Goal: Information Seeking & Learning: Learn about a topic

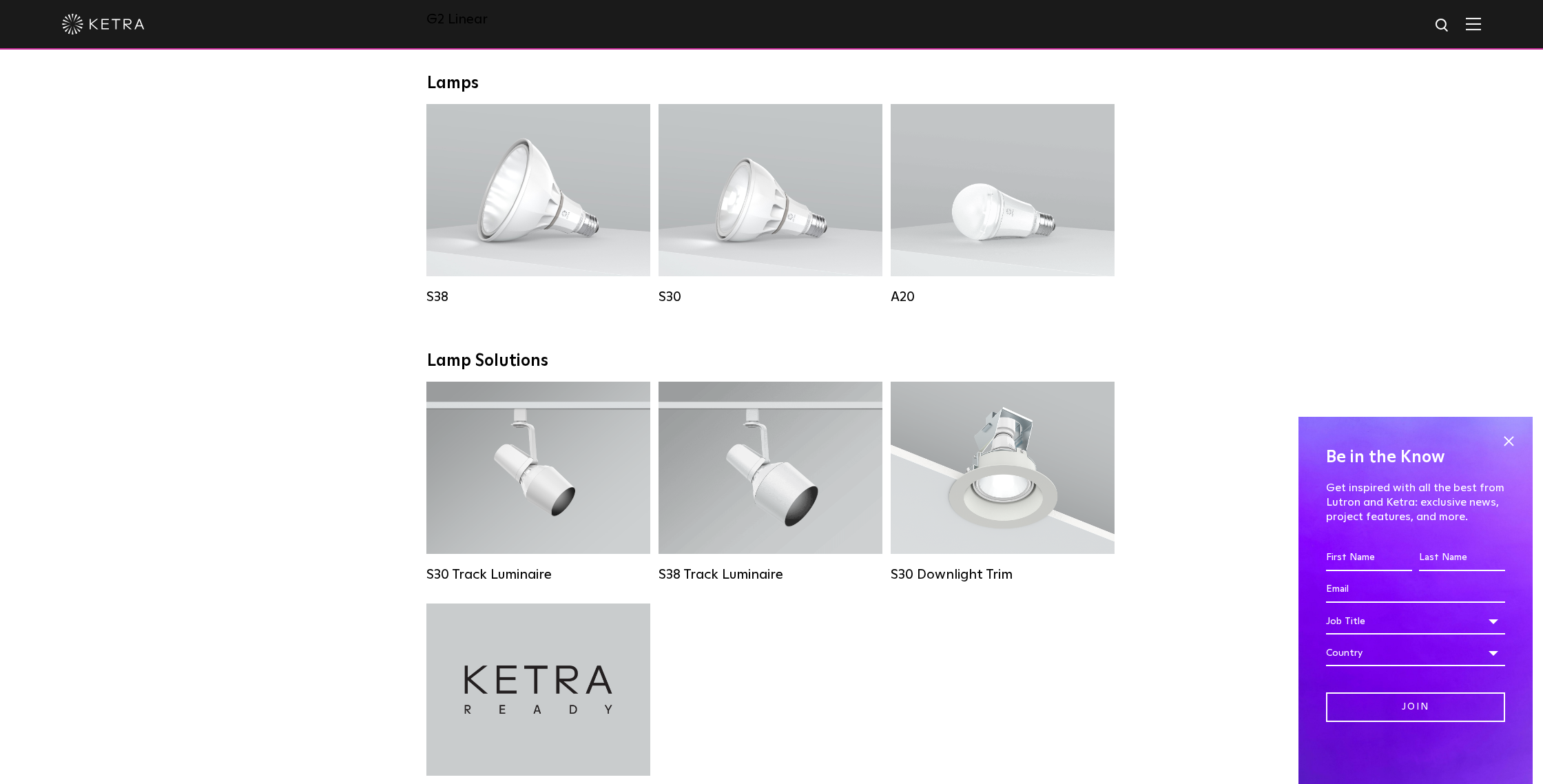
scroll to position [789, 0]
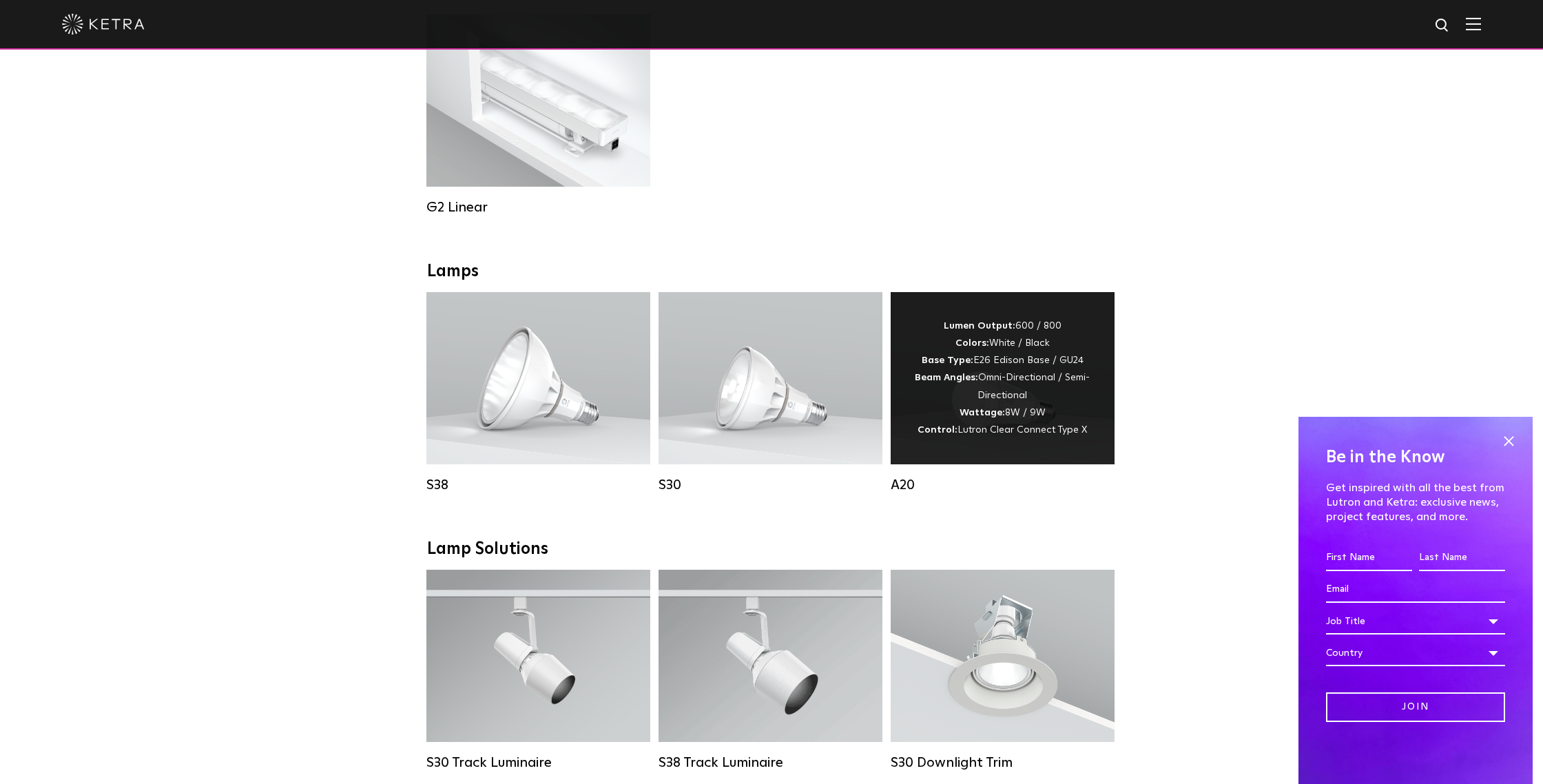
click at [974, 421] on div "Lumen Output: 600 / 800 Colors: White / Black Base Type: E26 Edison Base / GU24…" at bounding box center [1002, 378] width 183 height 122
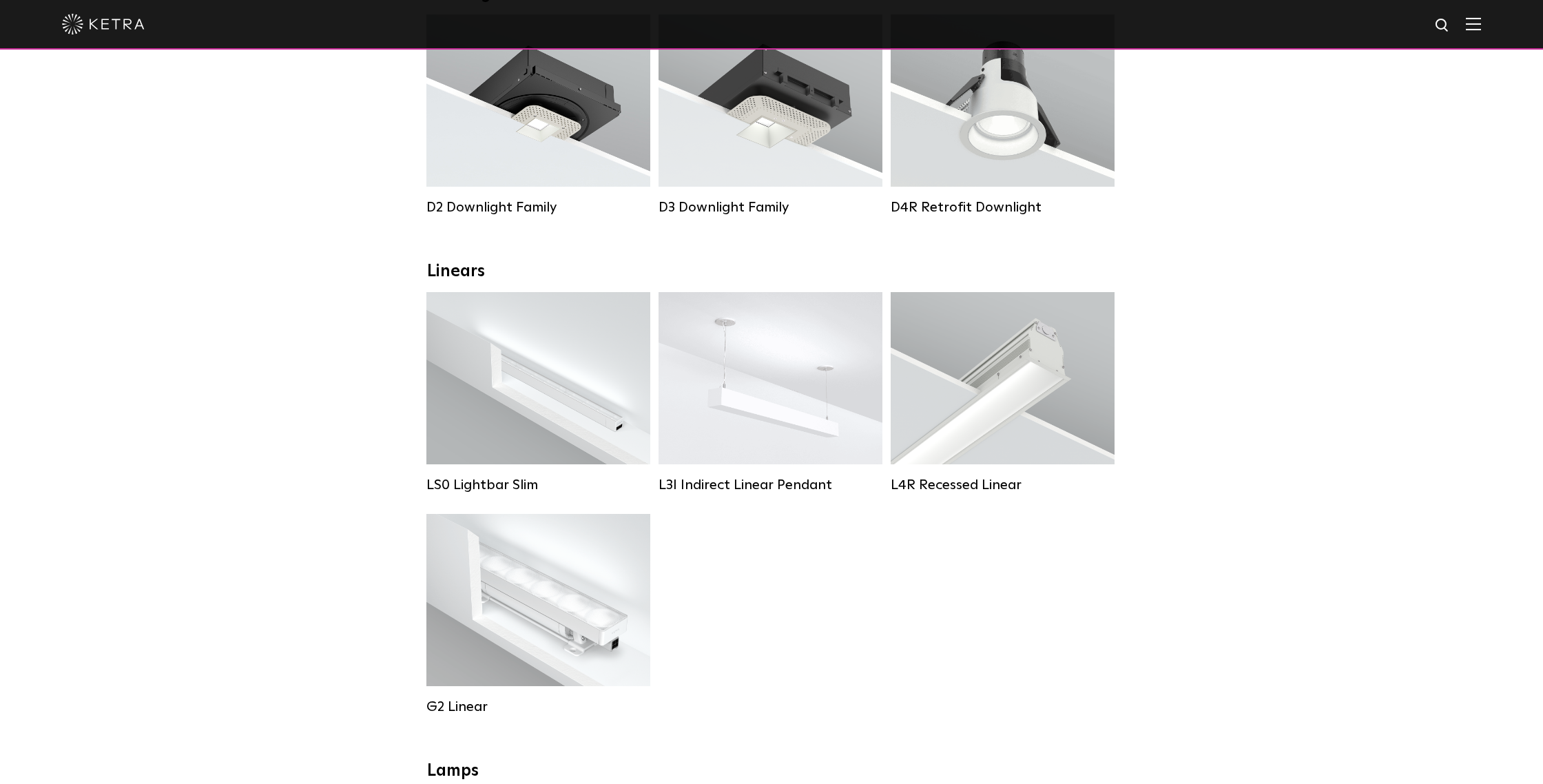
scroll to position [159, 0]
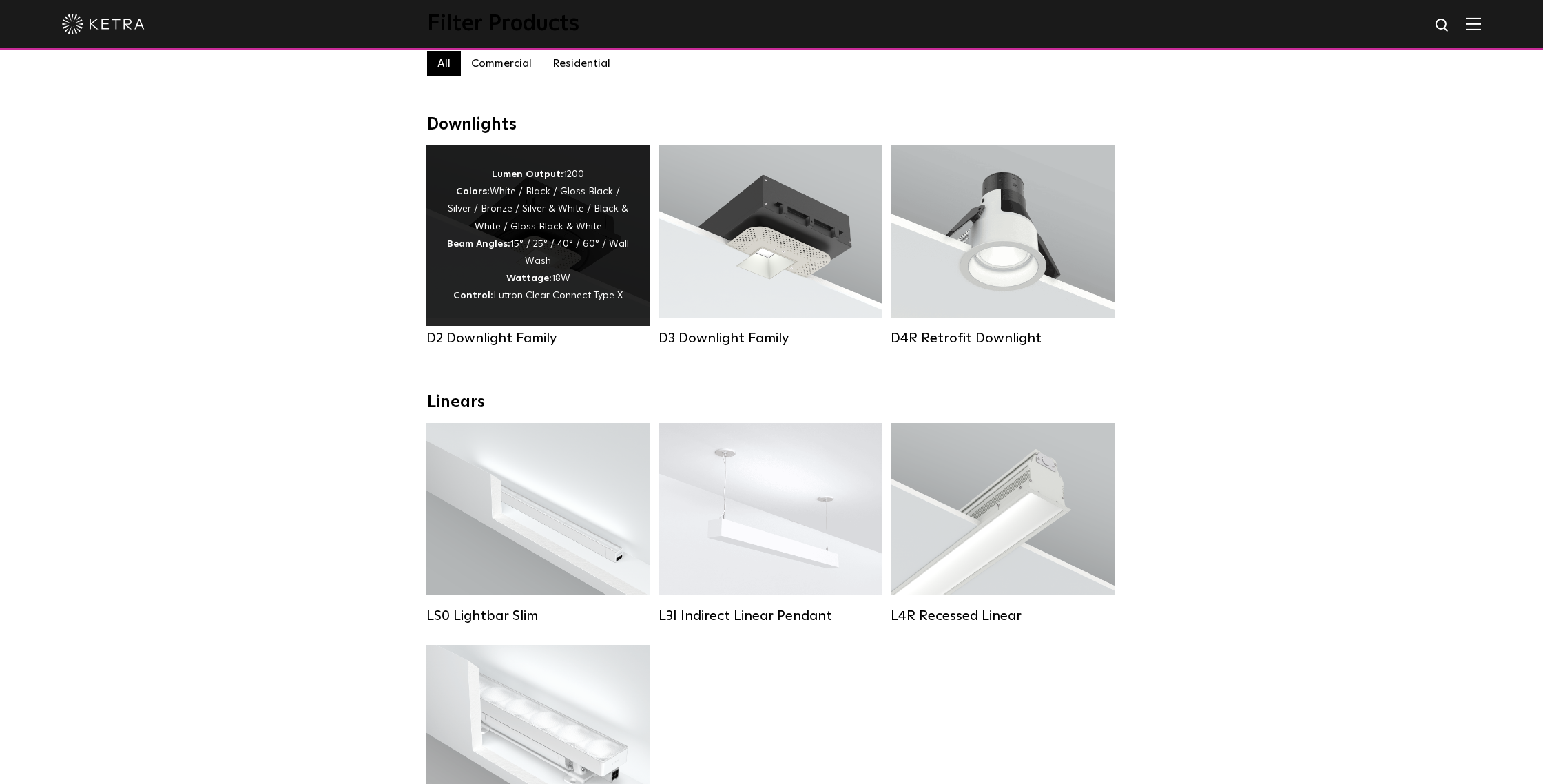
click at [505, 242] on strong "Beam Angles:" at bounding box center [479, 244] width 64 height 9
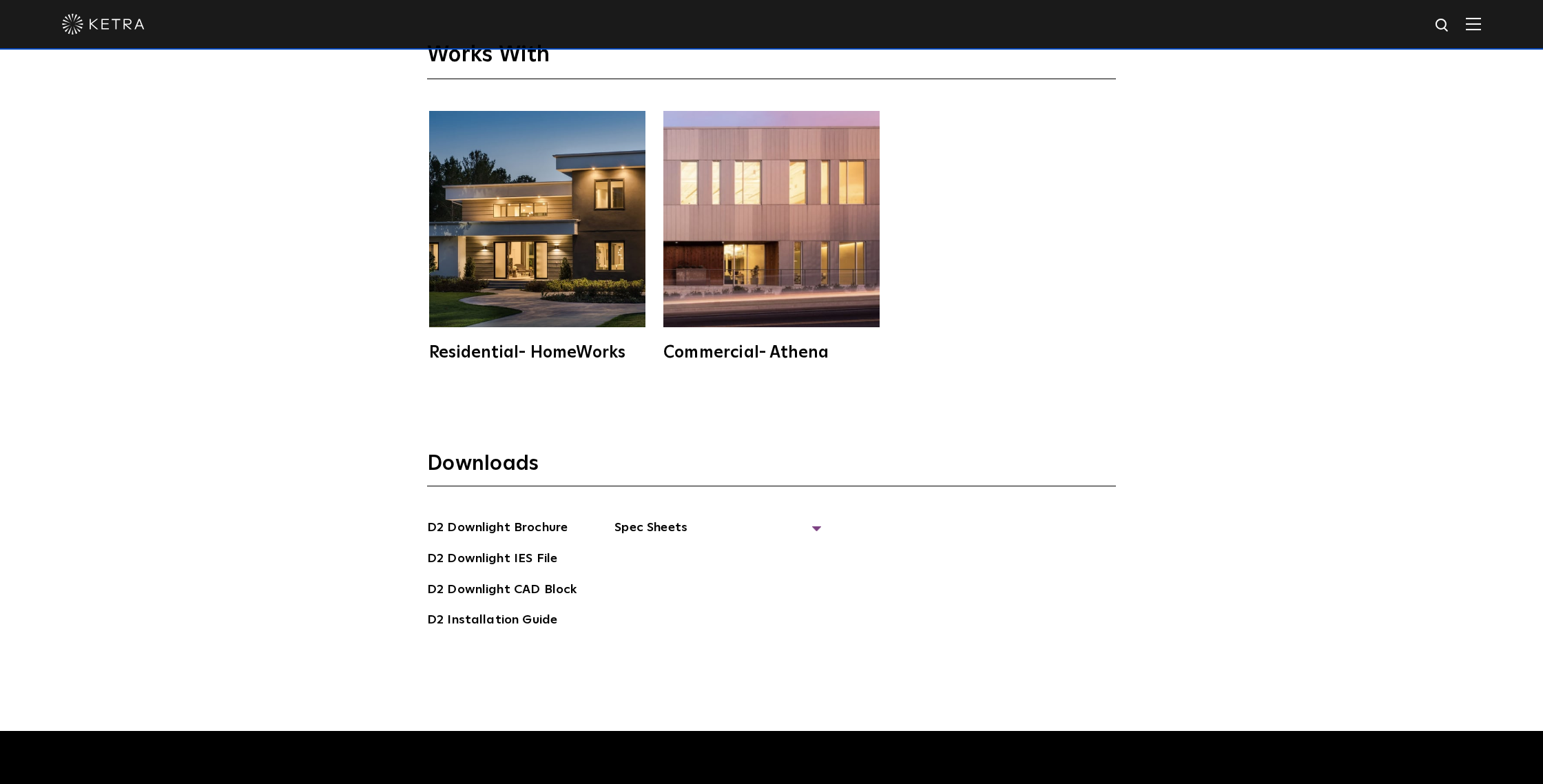
scroll to position [4303, 0]
